Goal: Task Accomplishment & Management: Use online tool/utility

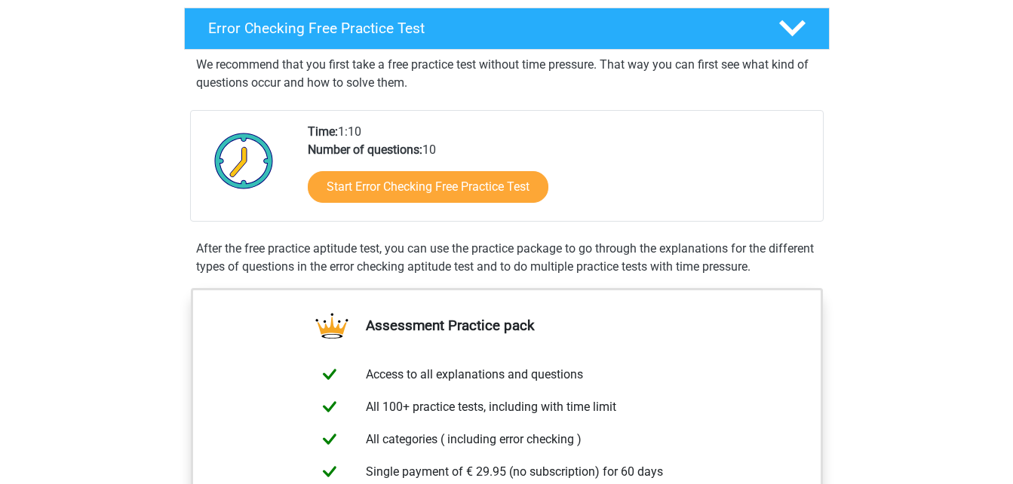
scroll to position [241, 0]
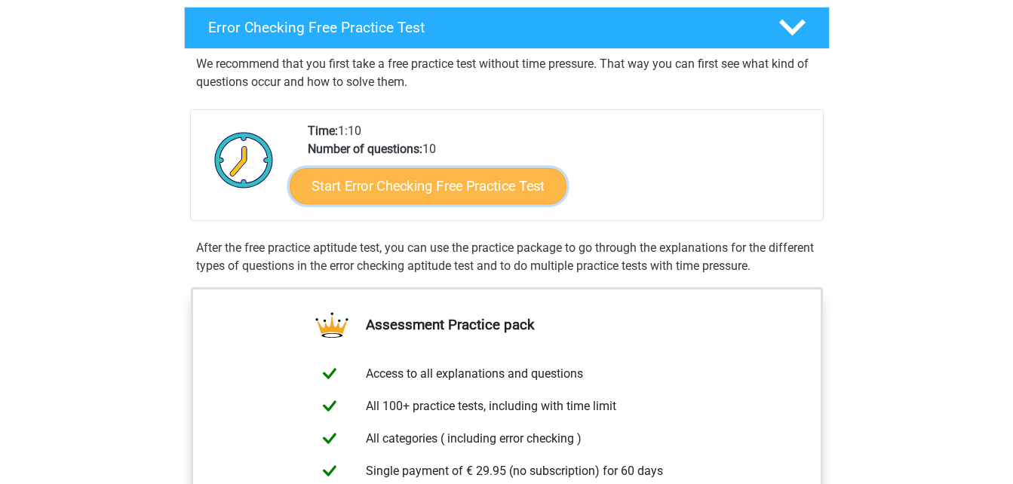
click at [469, 179] on link "Start Error Checking Free Practice Test" at bounding box center [428, 186] width 277 height 36
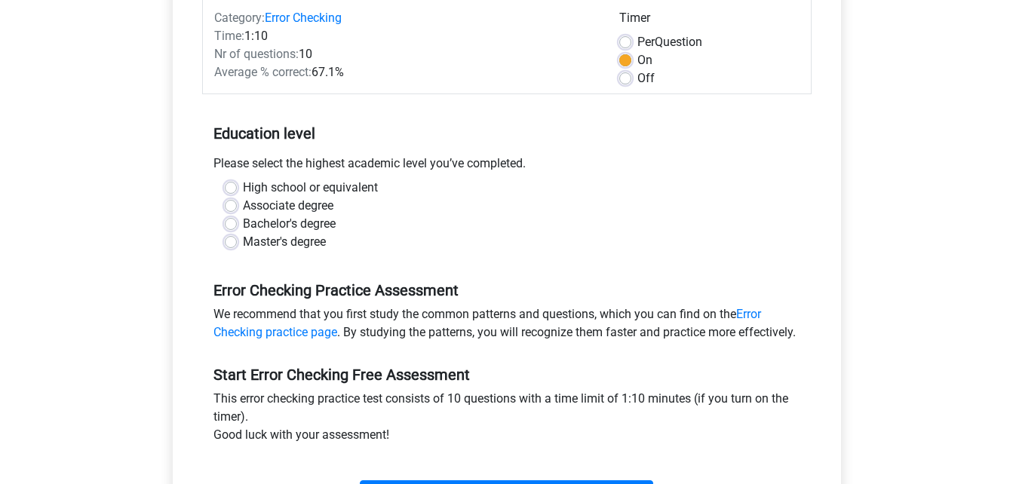
scroll to position [201, 0]
click at [337, 183] on label "High school or equivalent" at bounding box center [310, 187] width 135 height 18
click at [237, 183] on input "High school or equivalent" at bounding box center [231, 185] width 12 height 15
radio input "true"
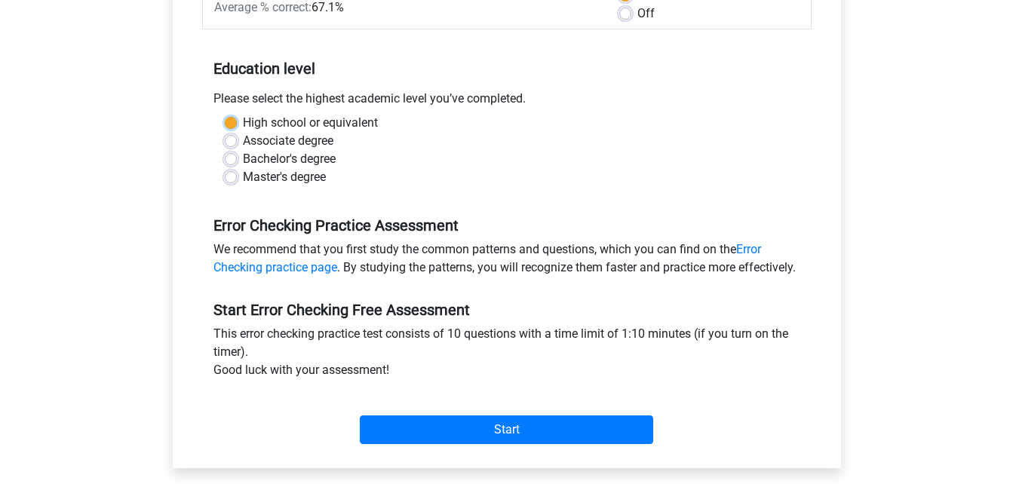
scroll to position [265, 0]
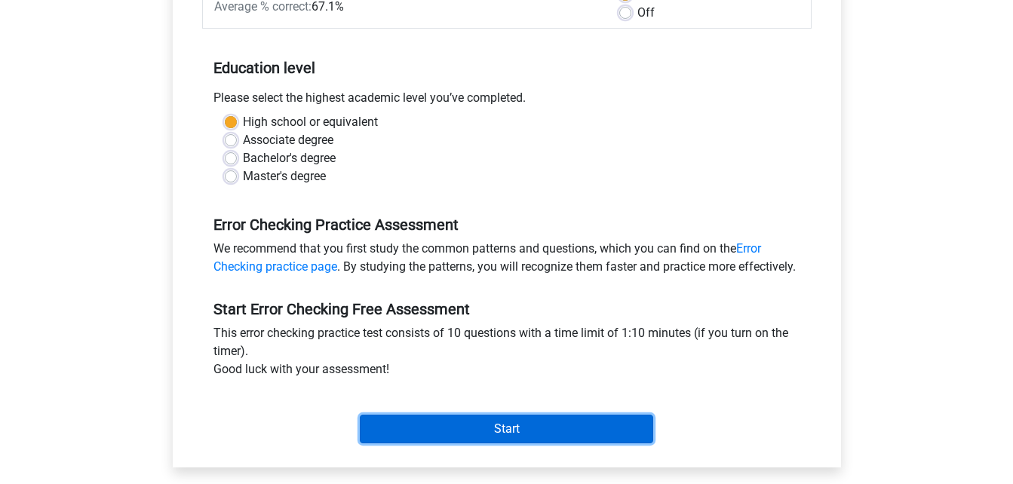
click at [496, 442] on input "Start" at bounding box center [506, 429] width 293 height 29
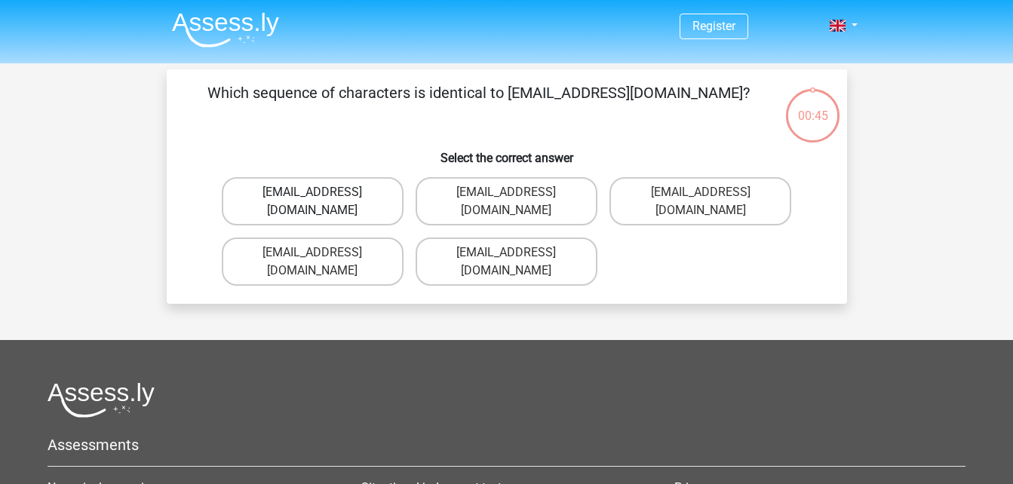
click at [367, 191] on label "[EMAIL_ADDRESS][DOMAIN_NAME]" at bounding box center [313, 201] width 182 height 48
click at [322, 192] on input "[EMAIL_ADDRESS][DOMAIN_NAME]" at bounding box center [317, 197] width 10 height 10
radio input "true"
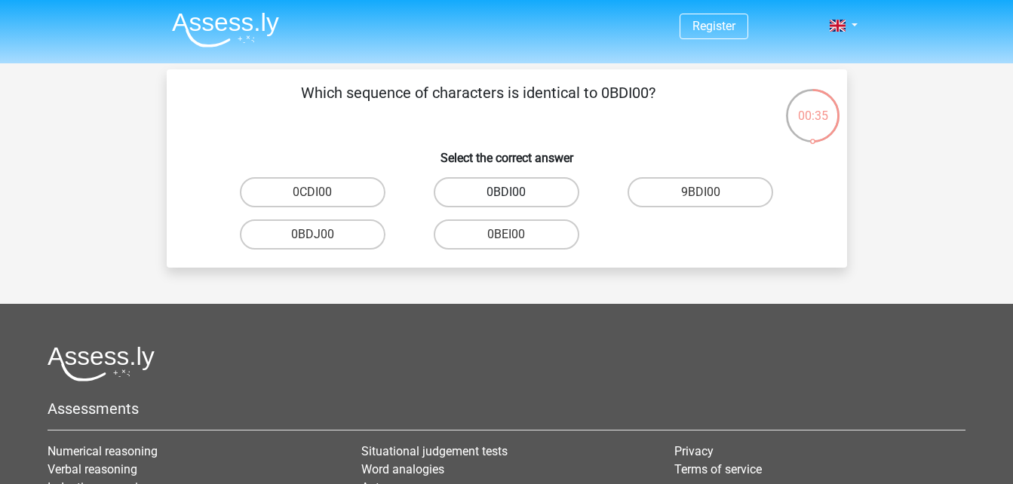
click at [523, 188] on label "0BDI00" at bounding box center [507, 192] width 146 height 30
click at [516, 192] on input "0BDI00" at bounding box center [511, 197] width 10 height 10
radio input "true"
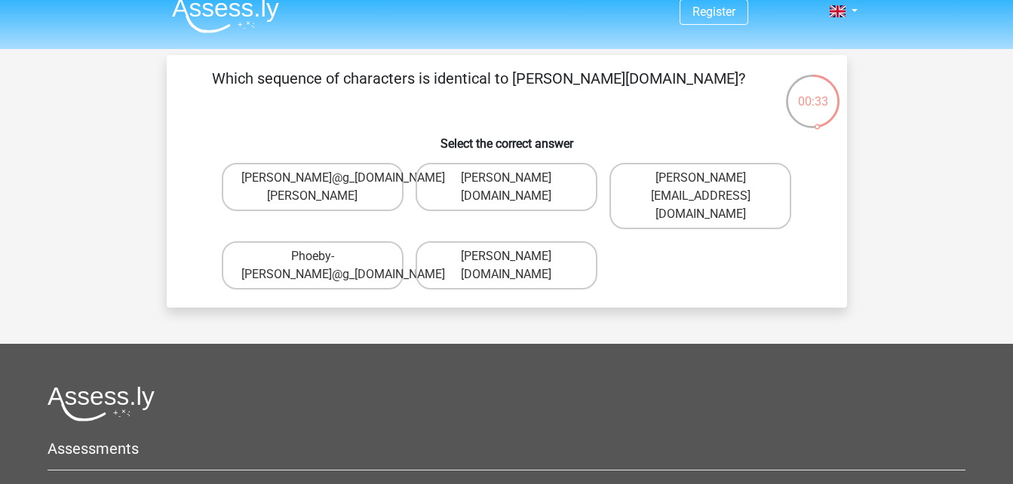
scroll to position [14, 0]
click at [553, 253] on label "Phoebe-Patterson@g_mail.gr" at bounding box center [506, 266] width 182 height 48
click at [516, 257] on input "Phoebe-Patterson@g_mail.gr" at bounding box center [511, 262] width 10 height 10
radio input "true"
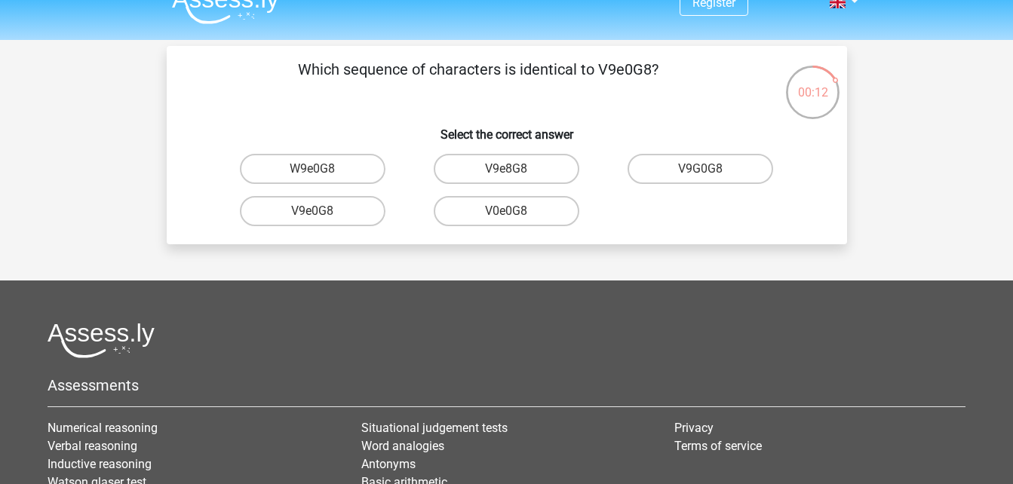
scroll to position [0, 0]
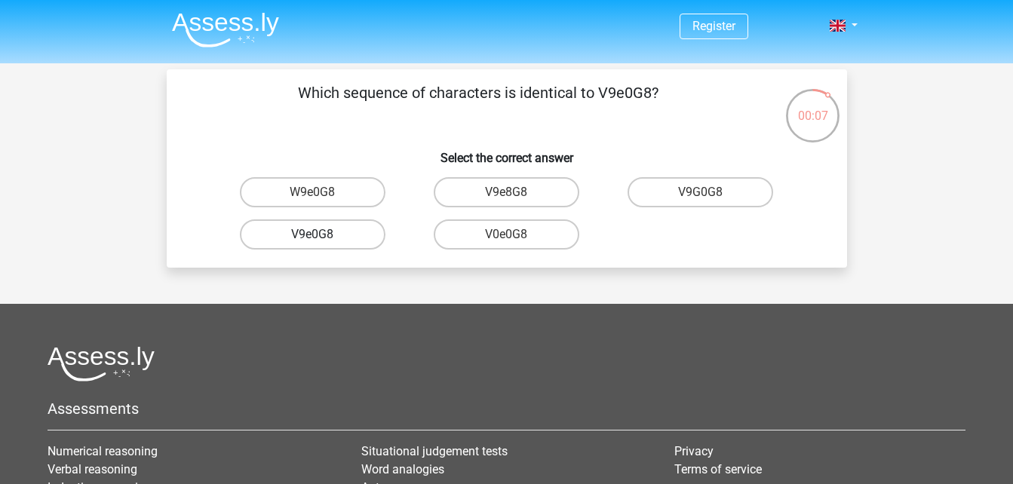
click at [351, 243] on label "V9e0G8" at bounding box center [313, 234] width 146 height 30
click at [322, 243] on input "V9e0G8" at bounding box center [317, 239] width 10 height 10
radio input "true"
click at [310, 198] on label "91051S" at bounding box center [313, 192] width 146 height 30
click at [312, 198] on input "91051S" at bounding box center [317, 197] width 10 height 10
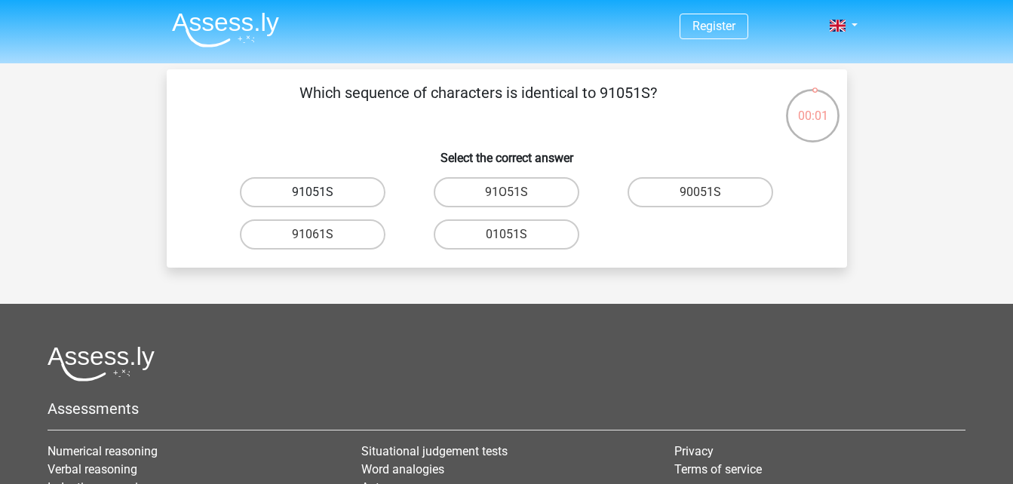
radio input "true"
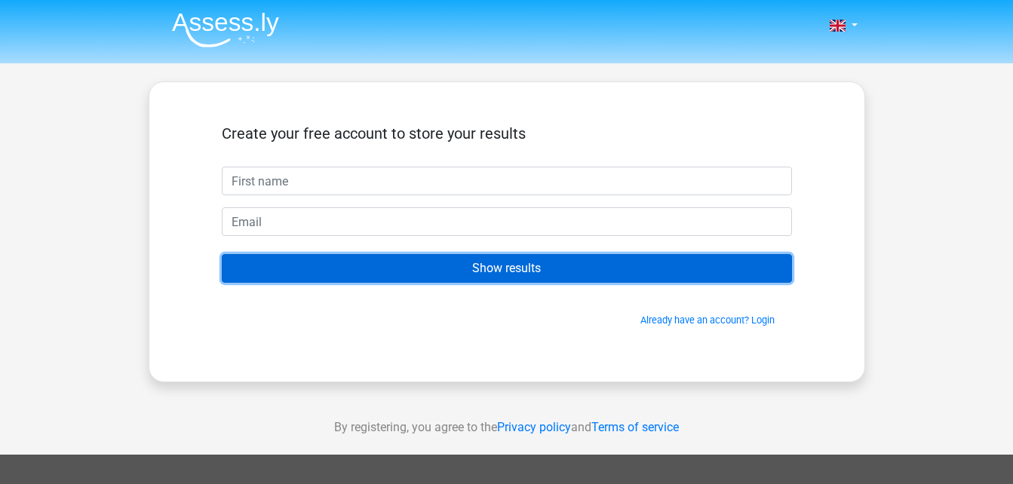
click at [571, 265] on input "Show results" at bounding box center [507, 268] width 570 height 29
click at [578, 269] on input "Show results" at bounding box center [507, 268] width 570 height 29
